Goal: Information Seeking & Learning: Learn about a topic

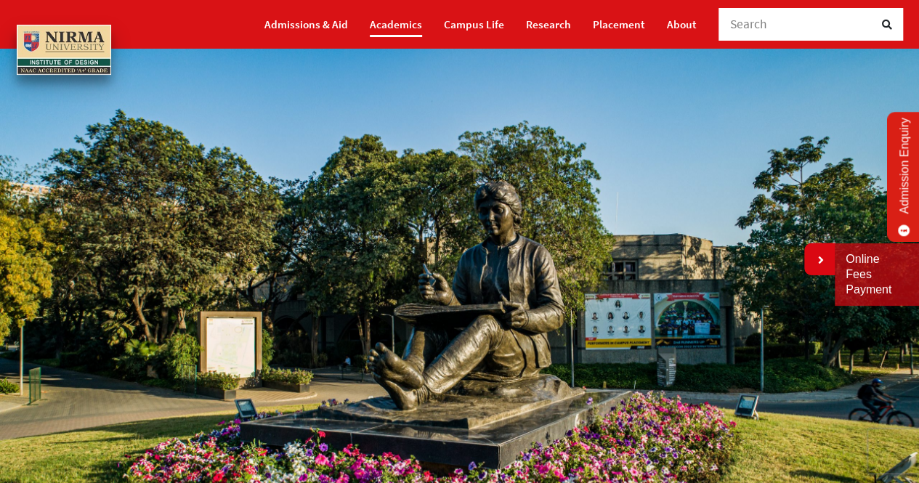
click at [417, 12] on link "Academics" at bounding box center [396, 24] width 52 height 25
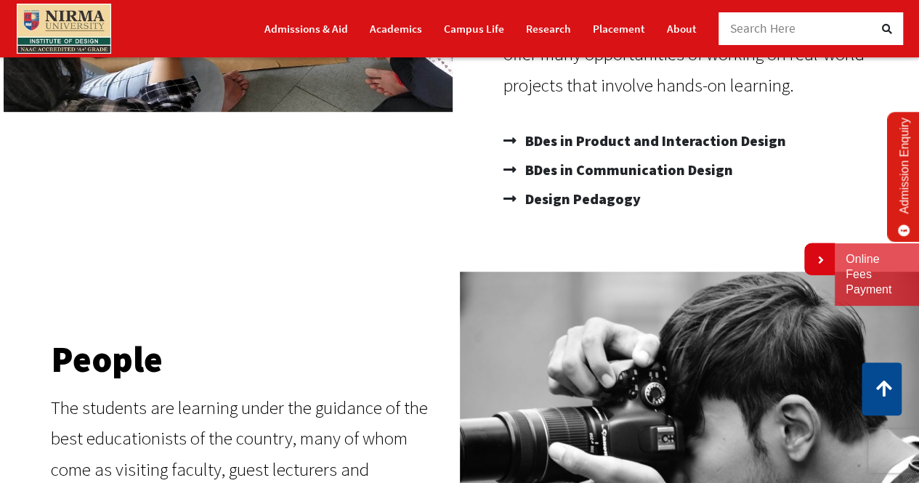
scroll to position [360, 0]
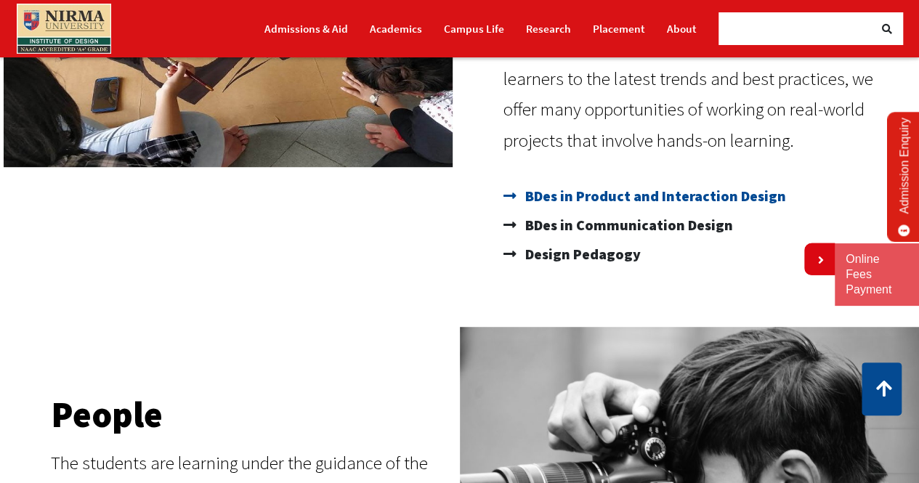
click at [593, 189] on span "BDes in Product and Interaction Design" at bounding box center [654, 196] width 265 height 29
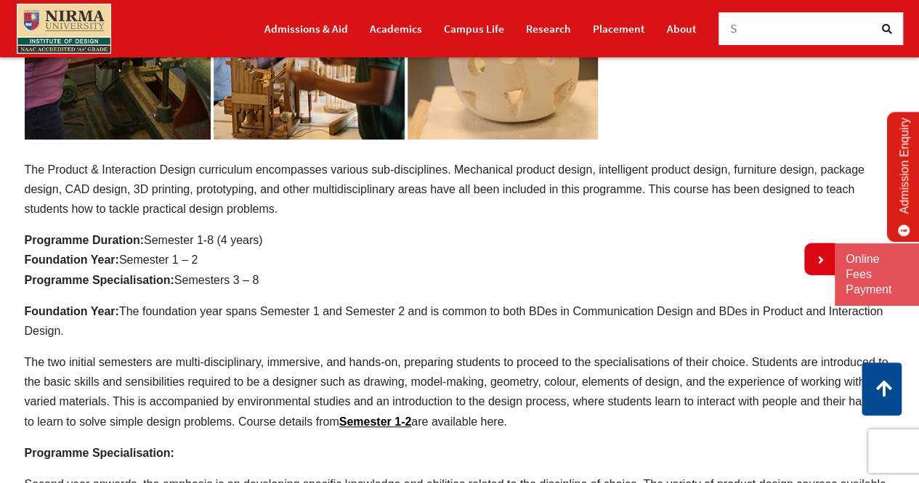
scroll to position [384, 0]
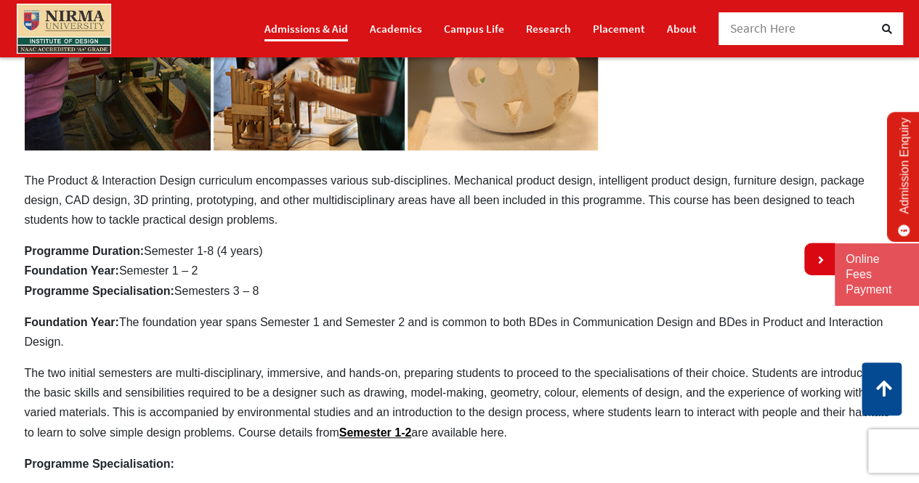
click at [324, 17] on link "Admissions & Aid" at bounding box center [307, 28] width 84 height 25
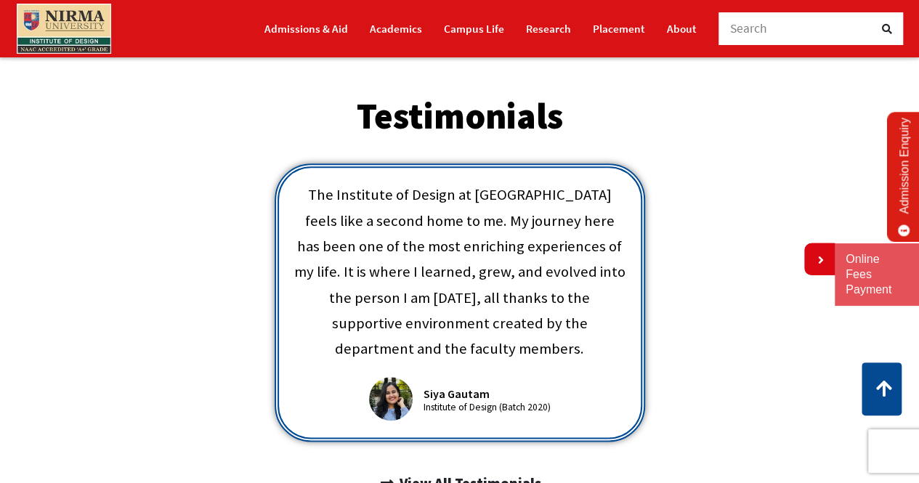
scroll to position [659, 0]
